Goal: Entertainment & Leisure: Browse casually

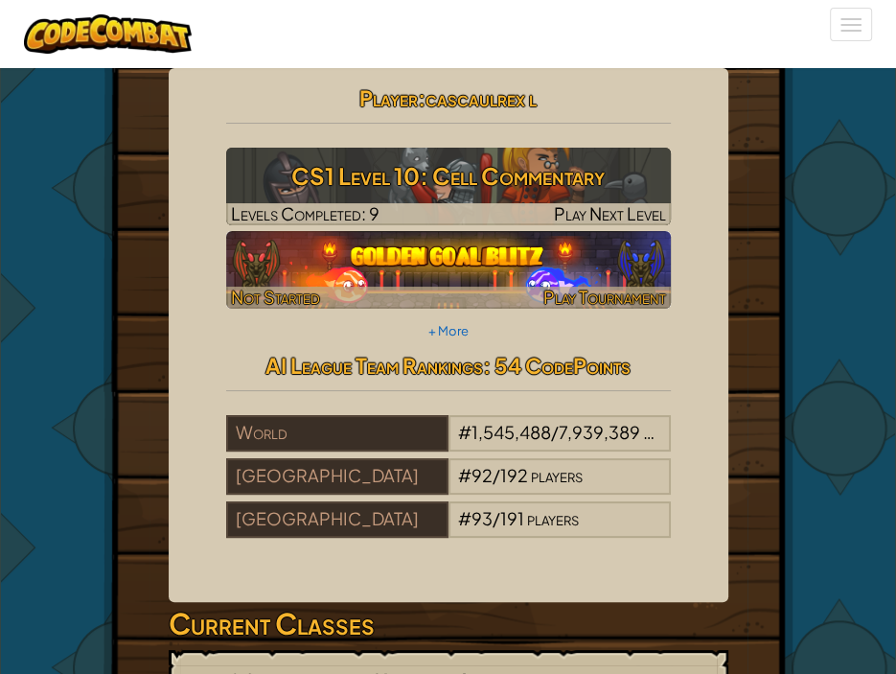
click at [389, 253] on img at bounding box center [448, 270] width 445 height 78
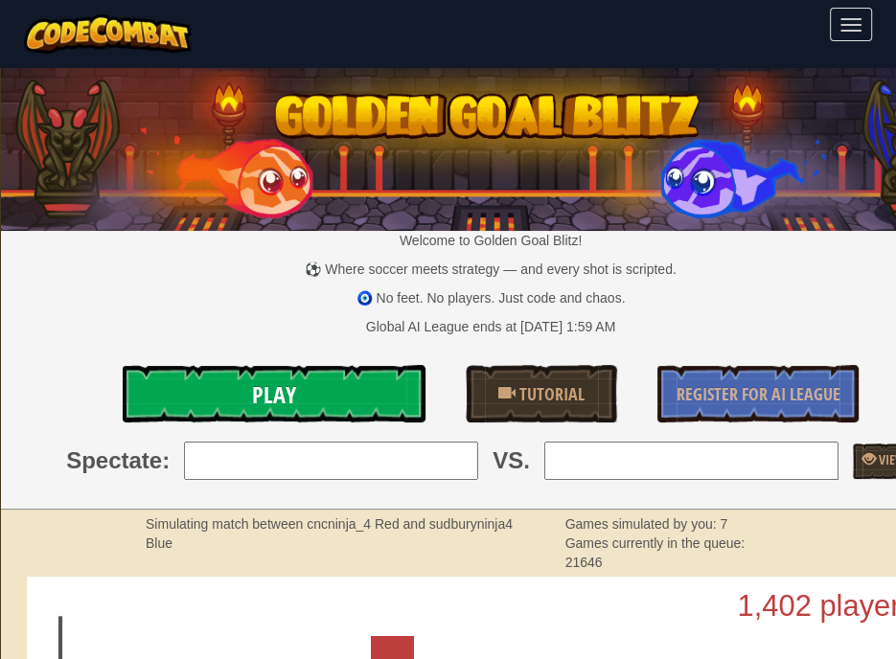
click at [351, 395] on link "Play" at bounding box center [274, 393] width 303 height 57
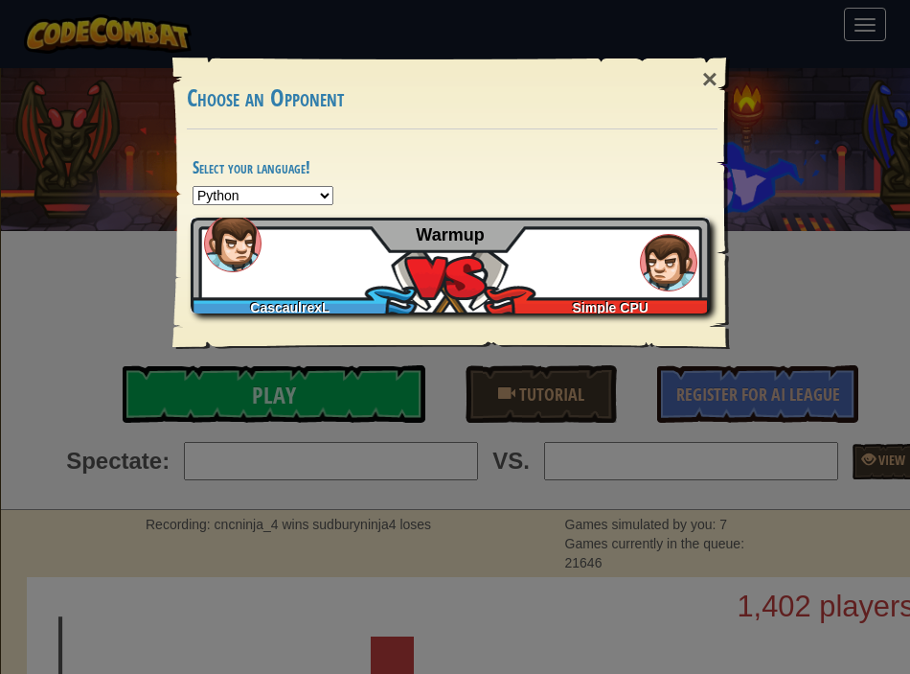
click at [562, 278] on div "CascaulrexL Simple CPU Warmup" at bounding box center [450, 266] width 519 height 96
